Goal: Navigation & Orientation: Find specific page/section

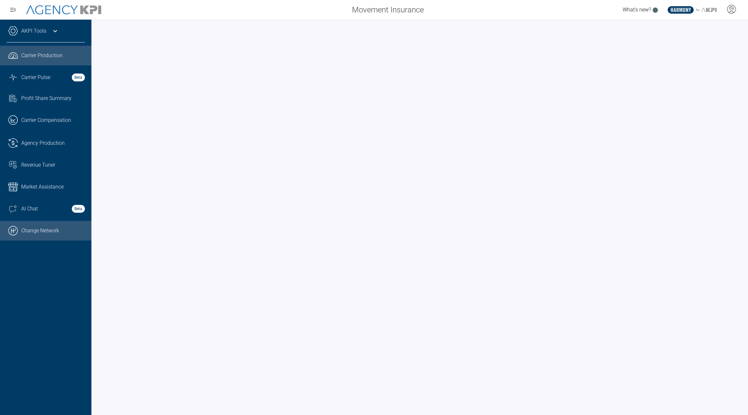
click at [50, 227] on link ".cls-1{fill:none;stroke:#000;stroke-linecap:round;stroke-linejoin:round;stroke-…" at bounding box center [45, 231] width 91 height 20
click at [54, 29] on icon at bounding box center [55, 31] width 8 height 8
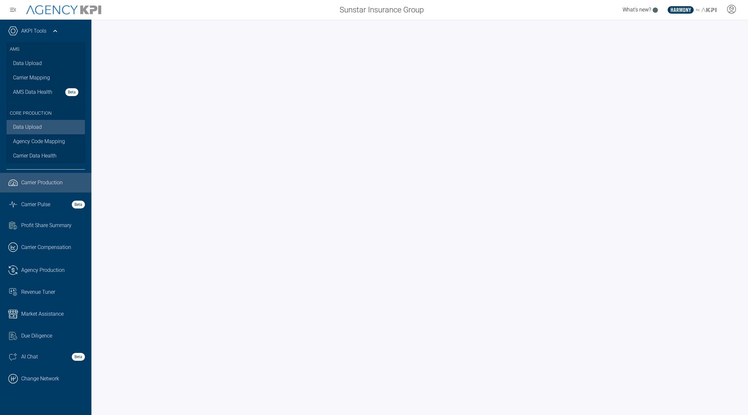
click at [34, 126] on link "Data Upload" at bounding box center [46, 127] width 78 height 14
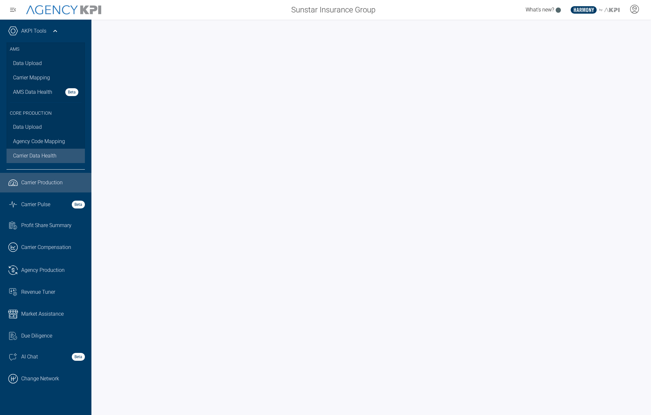
click at [31, 153] on span "Carrier Data Health" at bounding box center [34, 156] width 43 height 8
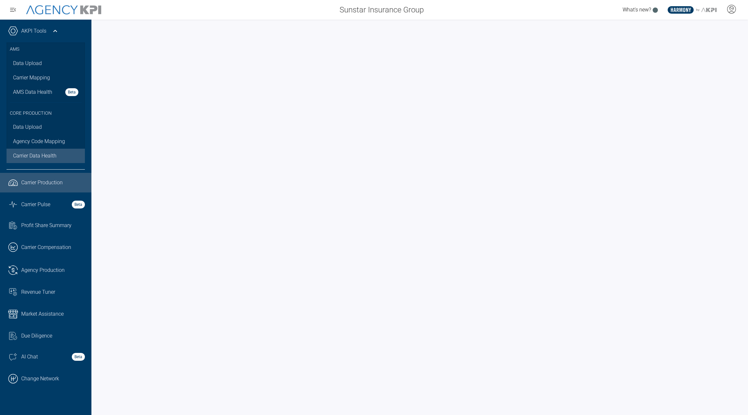
click at [42, 180] on span "Carrier Production" at bounding box center [41, 183] width 41 height 8
click at [40, 201] on span "Carrier Pulse" at bounding box center [35, 204] width 29 height 8
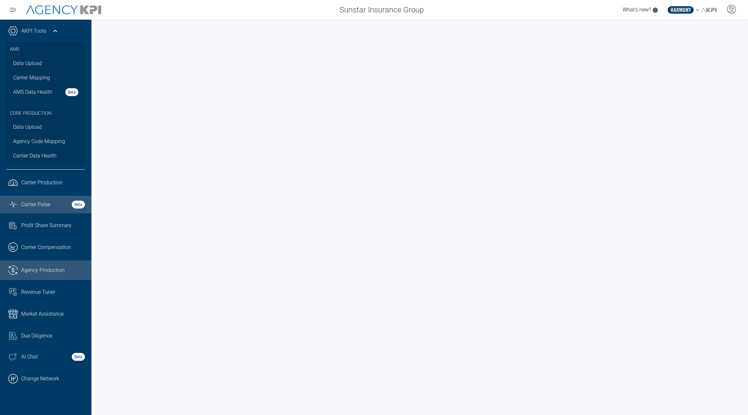
click at [44, 275] on link ".cls-1{fill:none;stroke:#221f20;stroke-linecap:round;stroke-linejoin:round;stro…" at bounding box center [45, 270] width 91 height 20
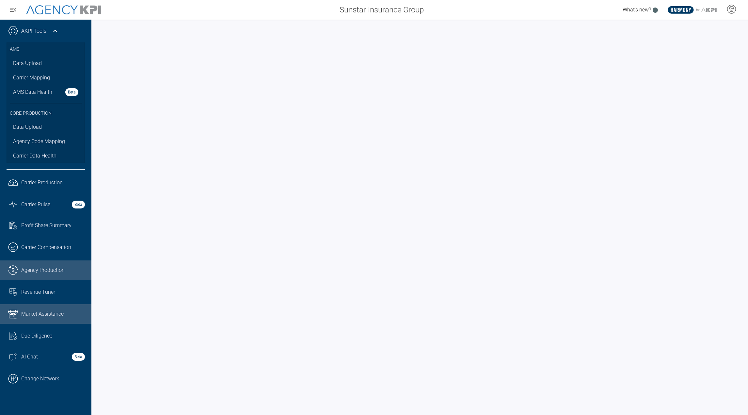
click at [57, 315] on span "Market Assistance" at bounding box center [42, 314] width 42 height 8
click at [728, 6] on icon at bounding box center [731, 9] width 10 height 10
click at [696, 27] on span "Admin Portal" at bounding box center [700, 27] width 28 height 5
